Goal: Navigation & Orientation: Find specific page/section

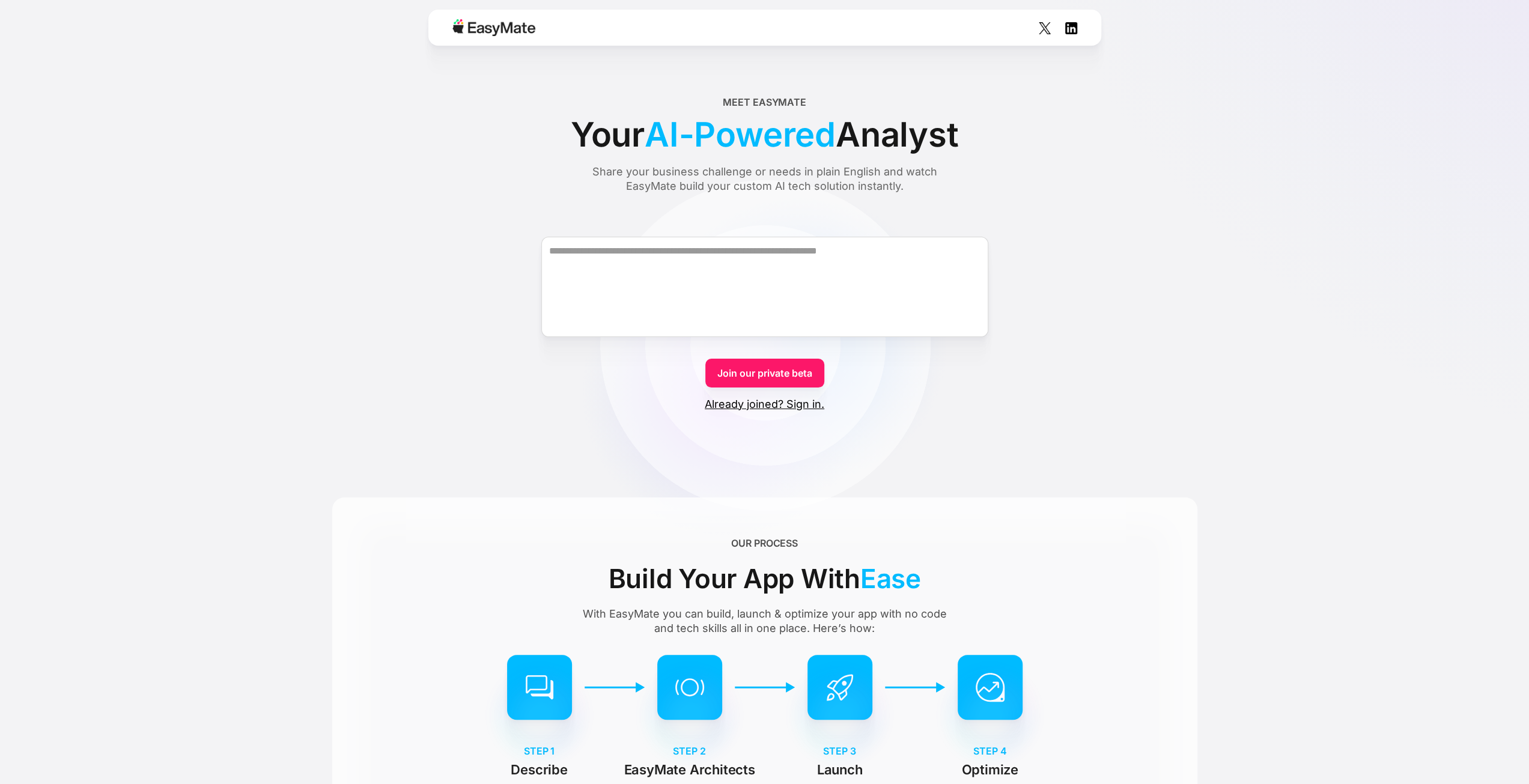
click at [583, 19] on div at bounding box center [764, 27] width 672 height 36
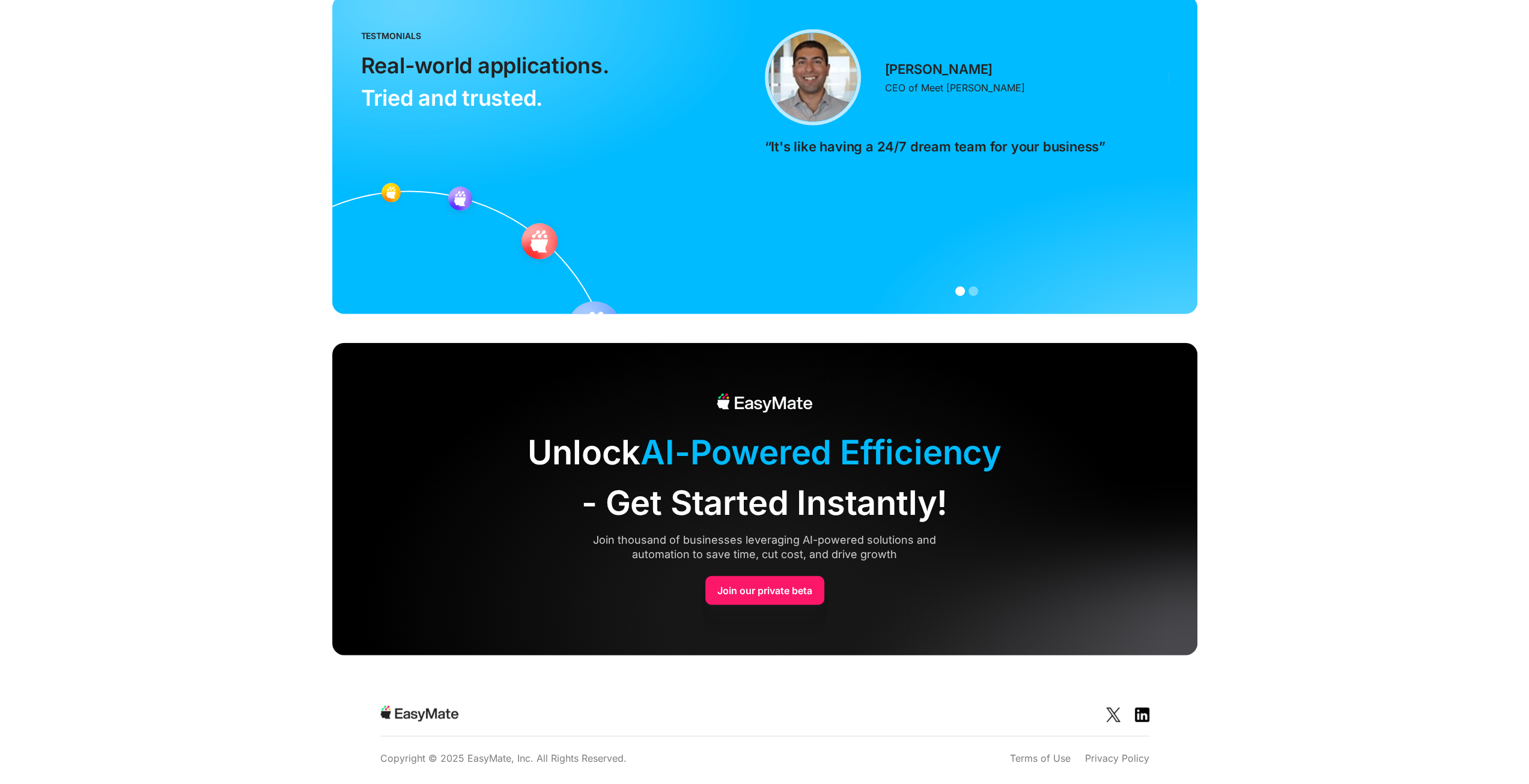
scroll to position [2633, 0]
click at [181, 629] on section "Unlock AI-Powered Efficiency - Get Started Instantly! Join thousand of business…" at bounding box center [764, 514] width 1529 height 341
drag, startPoint x: 1328, startPoint y: 649, endPoint x: 1334, endPoint y: 640, distance: 10.8
click at [1331, 643] on section "Unlock AI-Powered Efficiency - Get Started Instantly! Join thousand of business…" at bounding box center [764, 514] width 1529 height 341
click at [1342, 514] on section "Unlock AI-Powered Efficiency - Get Started Instantly! Join thousand of business…" at bounding box center [764, 514] width 1529 height 341
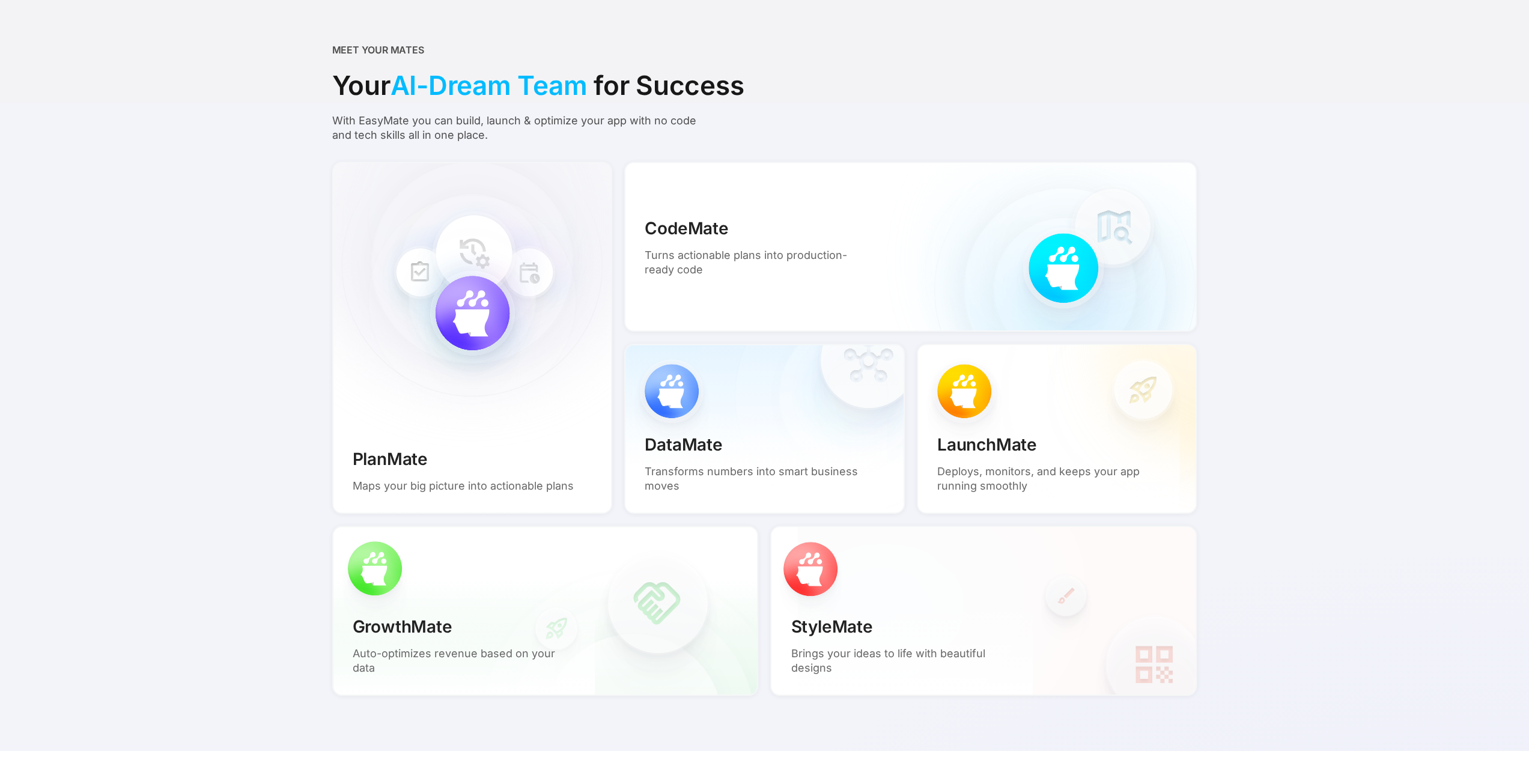
scroll to position [0, 0]
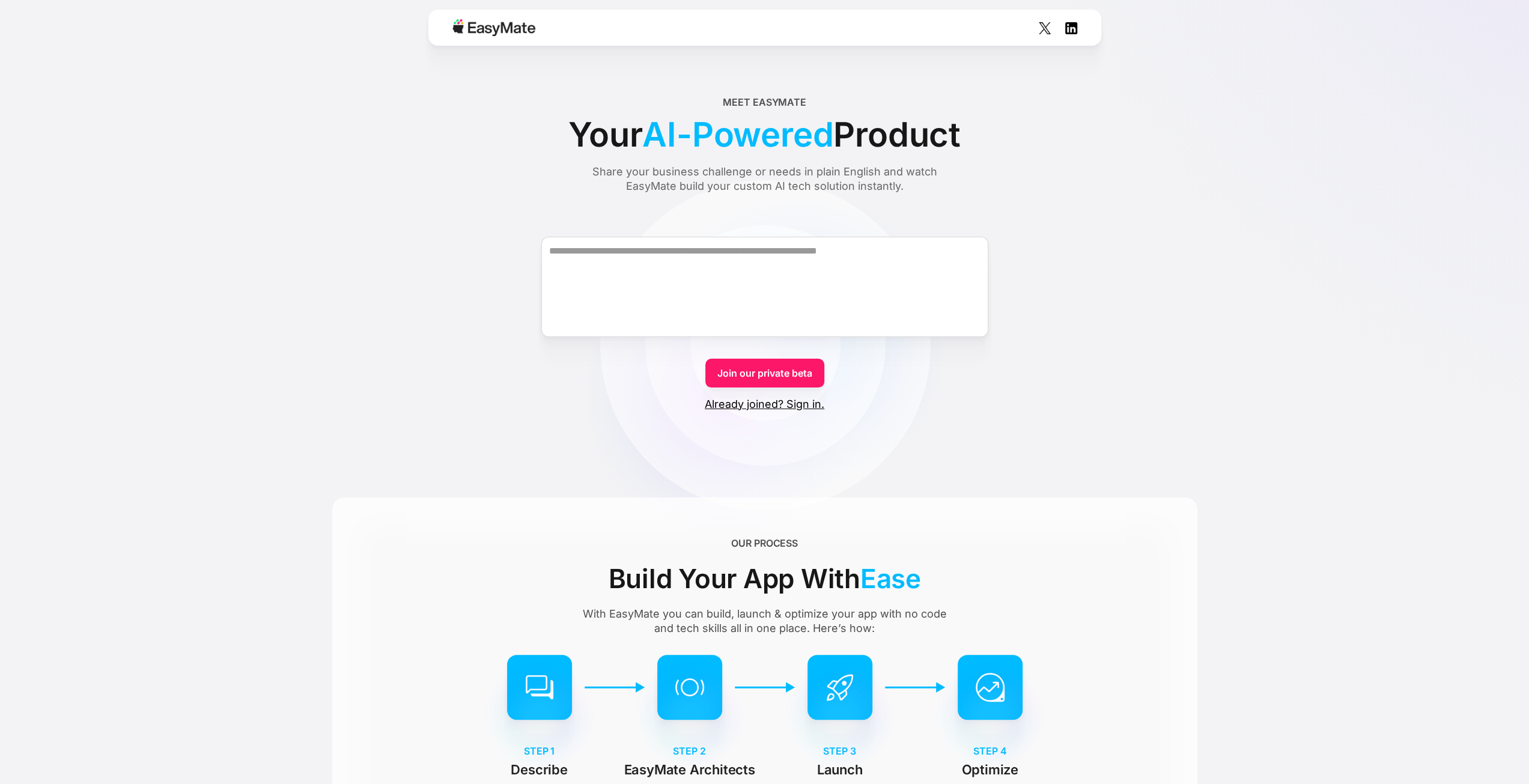
click at [456, 24] on img at bounding box center [494, 28] width 83 height 17
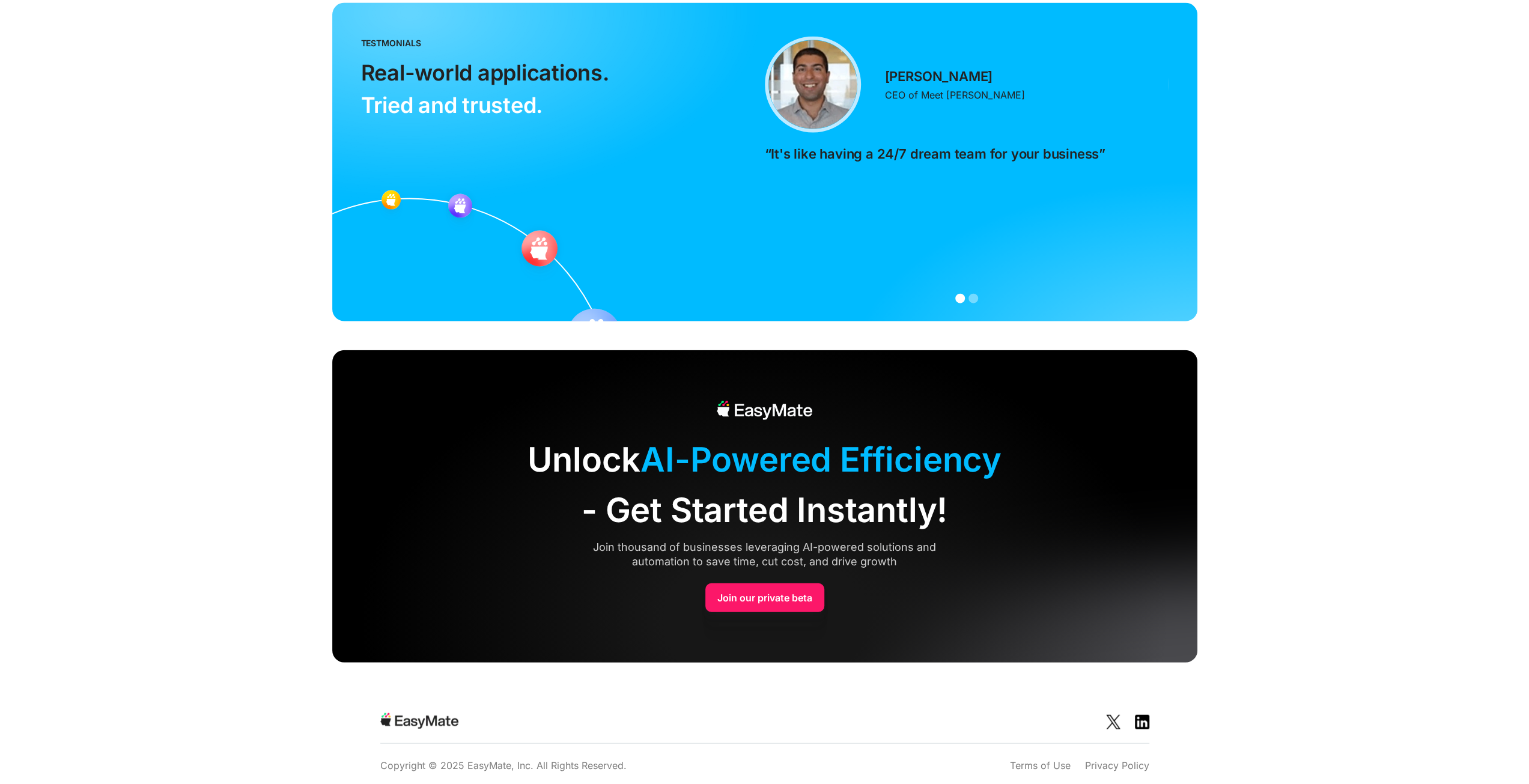
scroll to position [2633, 0]
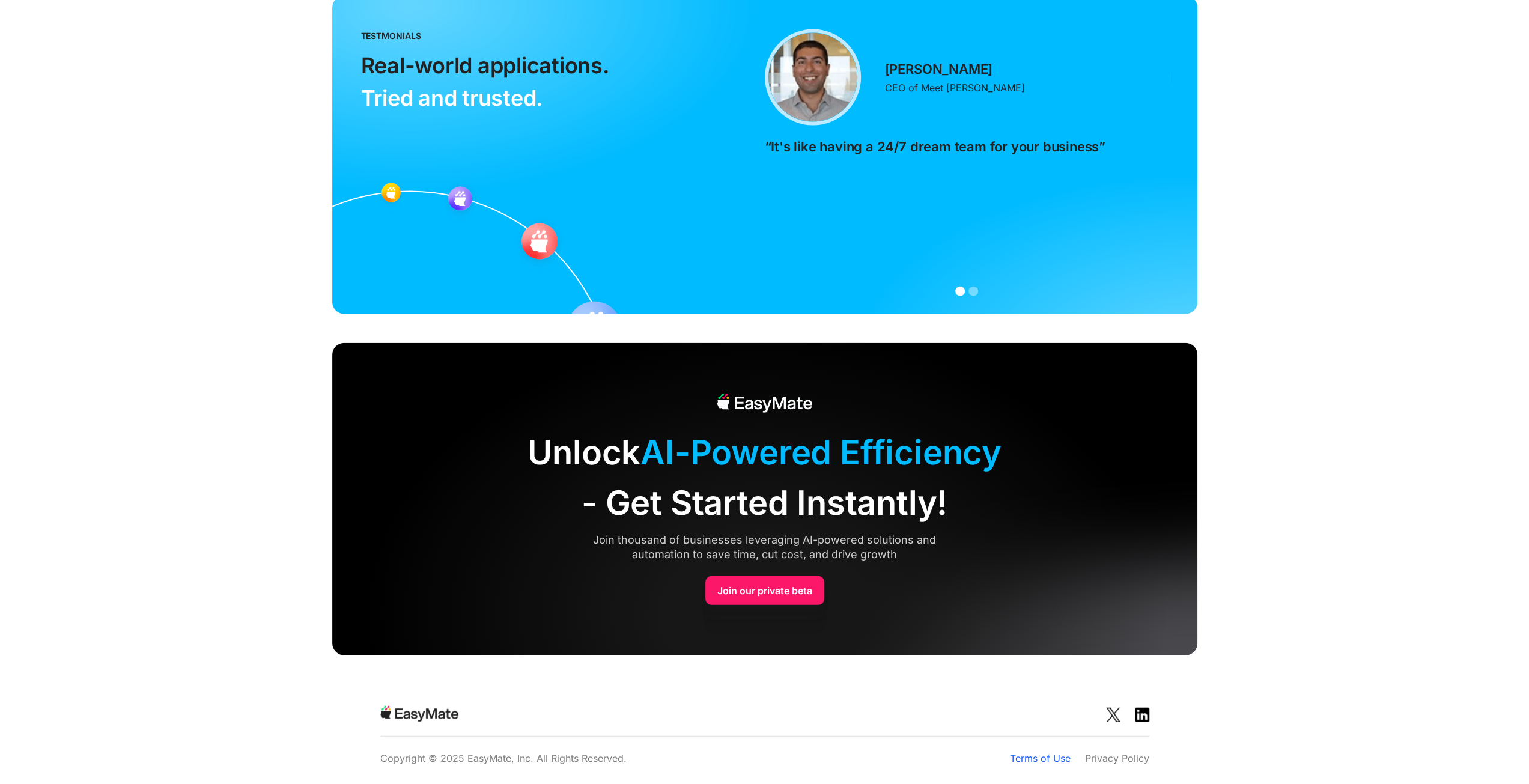
click at [1046, 753] on link "Terms of Use" at bounding box center [1041, 758] width 61 height 14
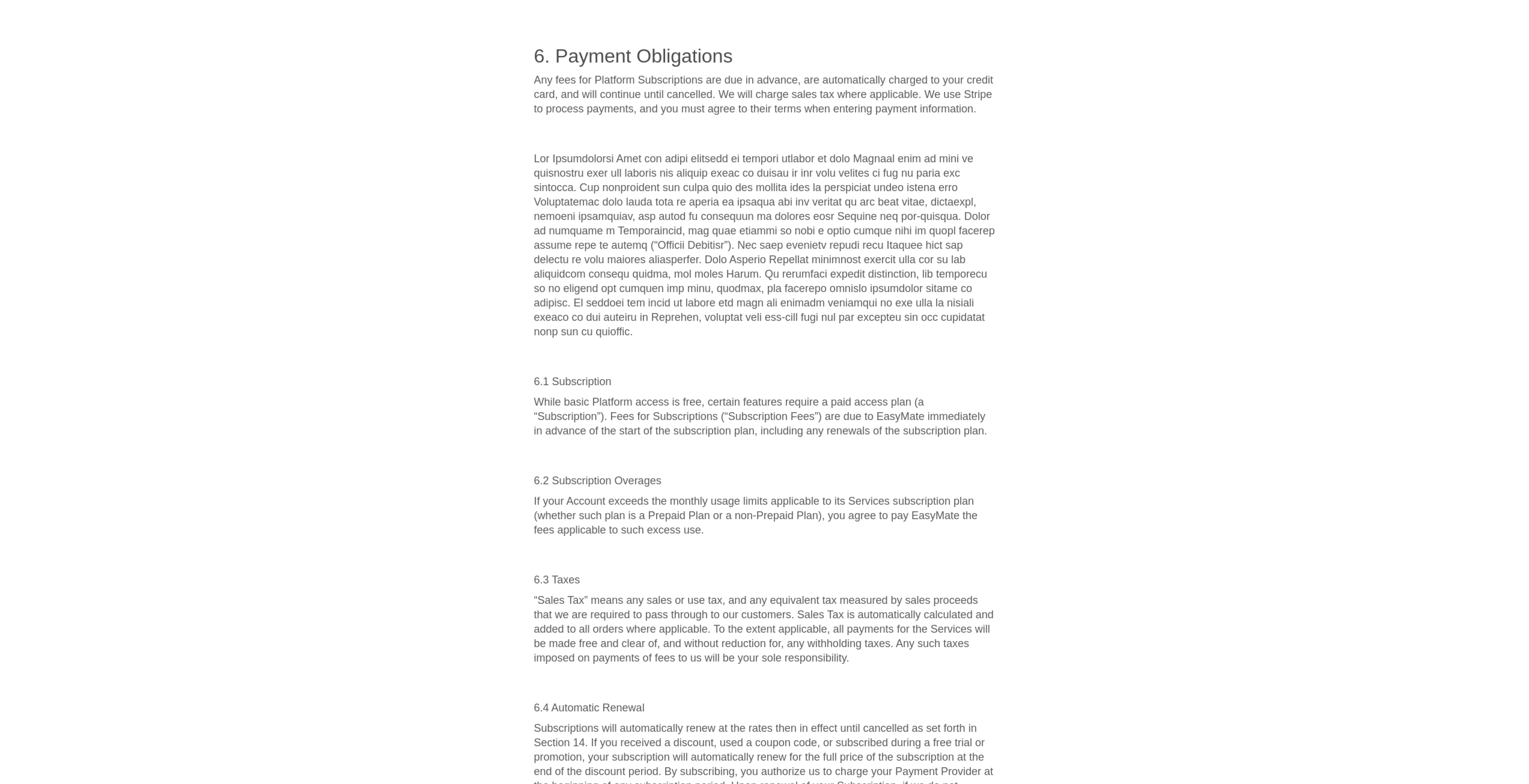
scroll to position [3903, 0]
